Goal: Task Accomplishment & Management: Manage account settings

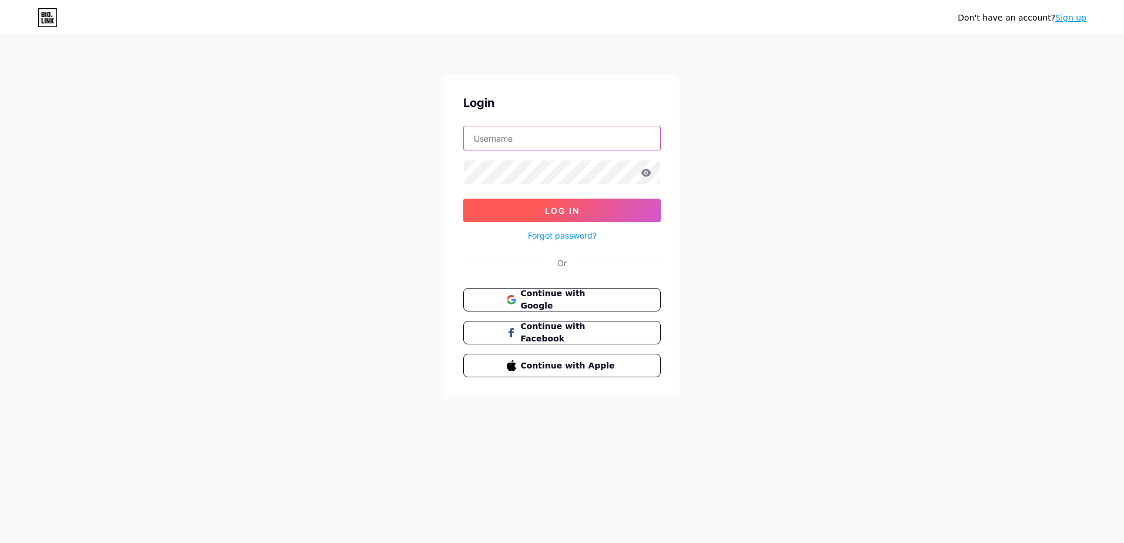
type input "[EMAIL_ADDRESS][DOMAIN_NAME]"
click at [557, 209] on span "Log In" at bounding box center [562, 211] width 35 height 10
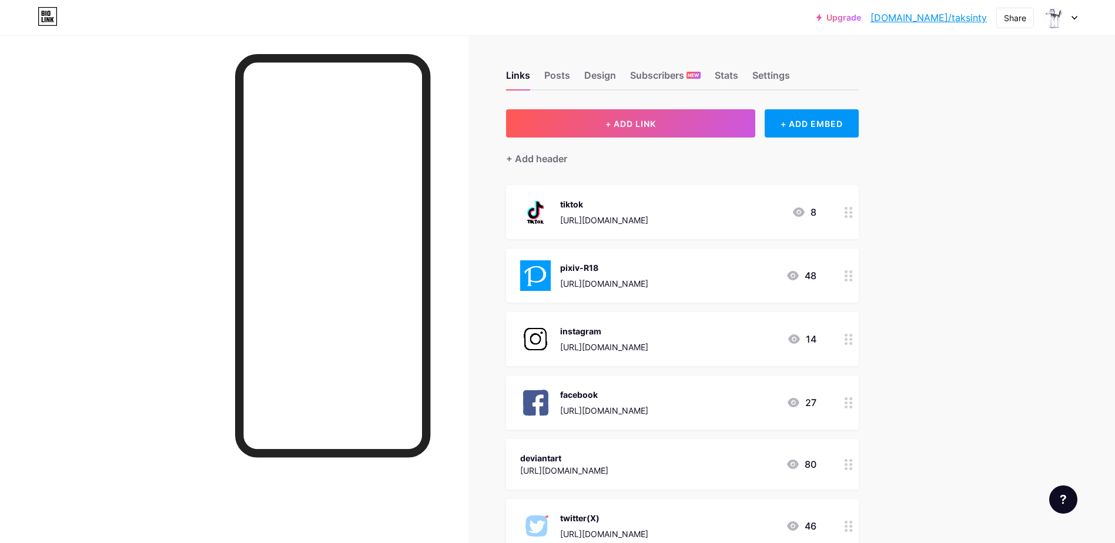
click at [853, 407] on circle at bounding box center [851, 407] width 3 height 3
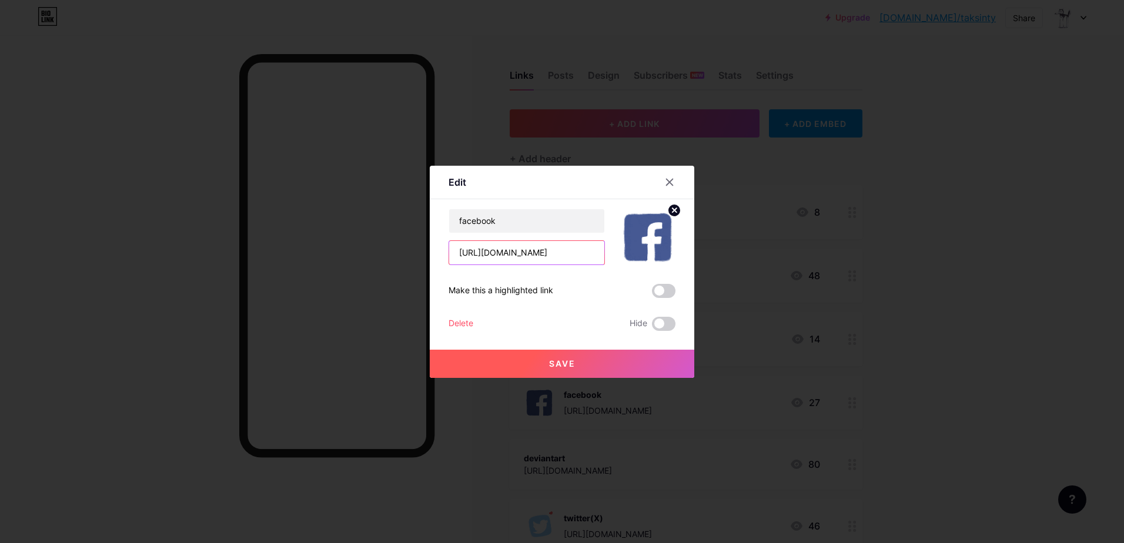
drag, startPoint x: 452, startPoint y: 252, endPoint x: 714, endPoint y: 250, distance: 262.8
click at [714, 250] on div "Edit Content YouTube Play YouTube video without leaving your page. ADD Vimeo Pl…" at bounding box center [562, 271] width 1124 height 543
paste input "[DOMAIN_NAME][URL][DOMAIN_NAME]"
type input "[URL][DOMAIN_NAME][DOMAIN_NAME]"
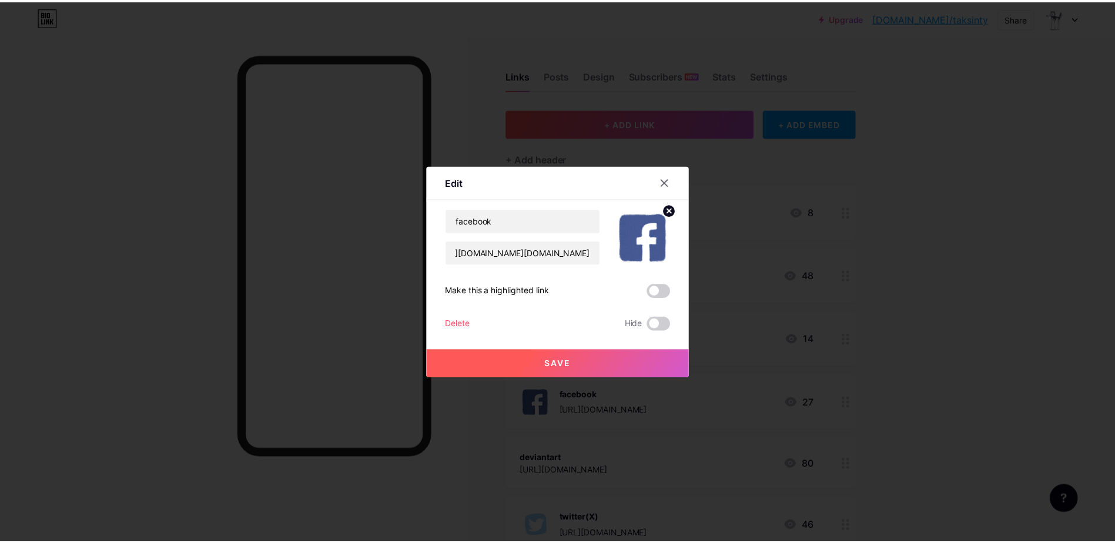
scroll to position [0, 0]
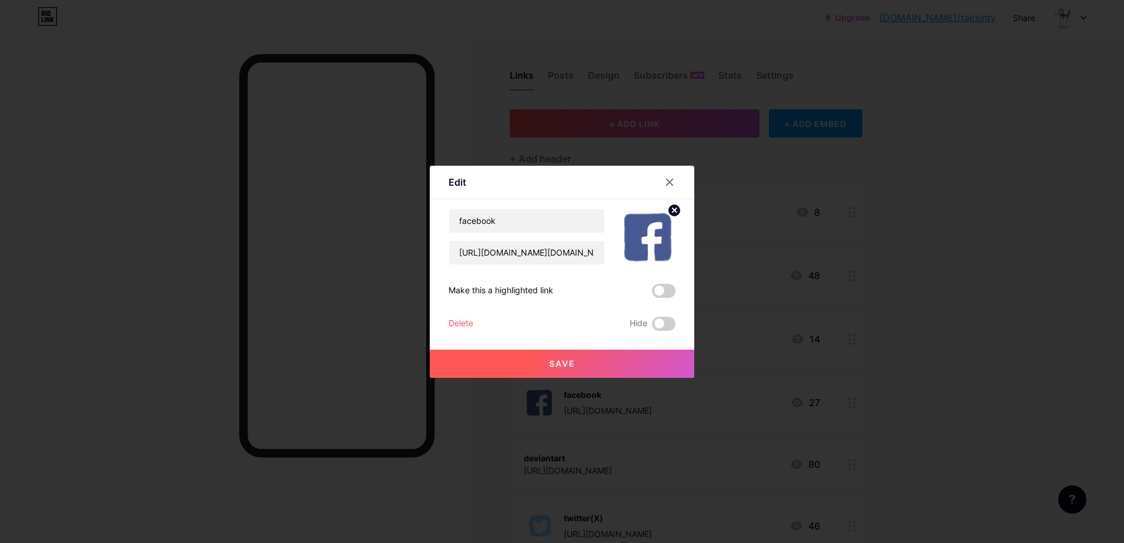
click at [570, 365] on span "Save" at bounding box center [562, 364] width 26 height 10
